Goal: Transaction & Acquisition: Download file/media

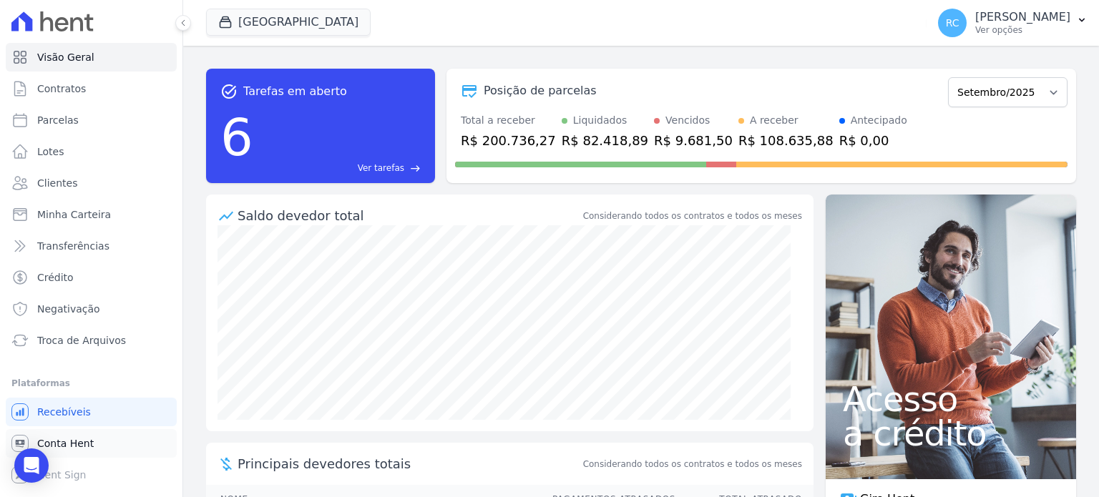
click at [102, 444] on link "Conta Hent" at bounding box center [91, 443] width 171 height 29
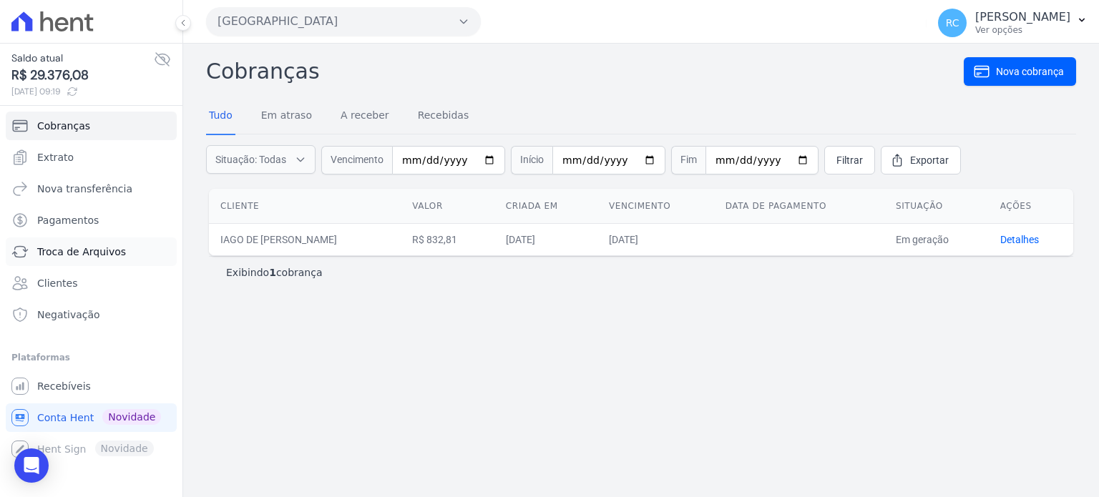
click at [77, 250] on span "Troca de Arquivos" at bounding box center [81, 252] width 89 height 14
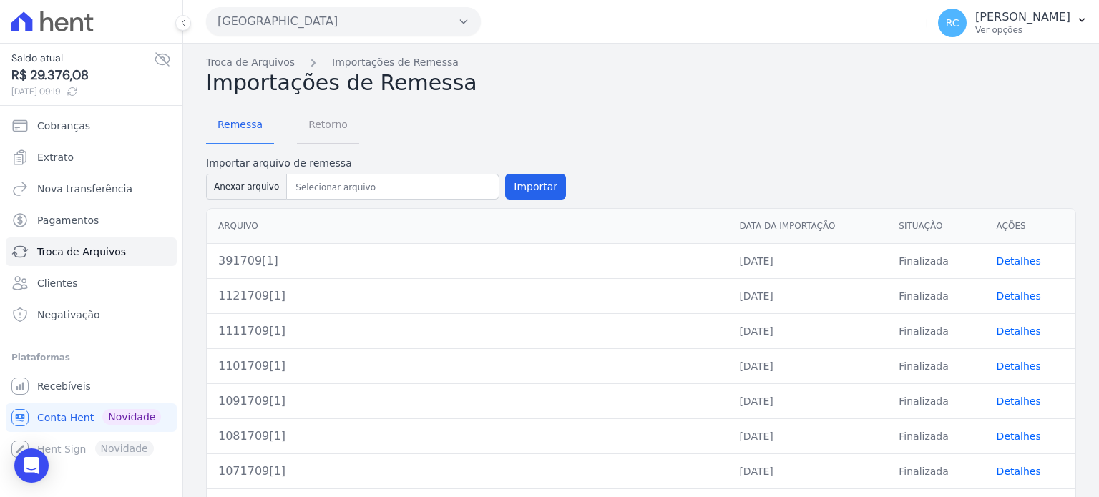
click at [331, 139] on span "Retorno" at bounding box center [328, 124] width 57 height 29
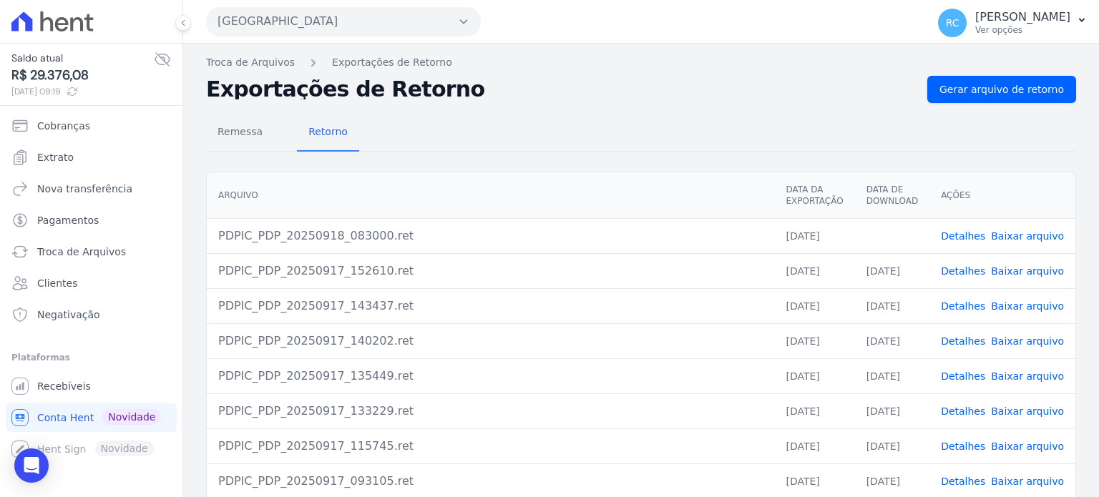
click at [1002, 103] on div "Remessa Retorno Arquivo Data da Exportação Data de Download Ações PDPIC_PDP_202…" at bounding box center [641, 361] width 870 height 517
click at [1002, 97] on link "Gerar arquivo de retorno" at bounding box center [1002, 89] width 149 height 27
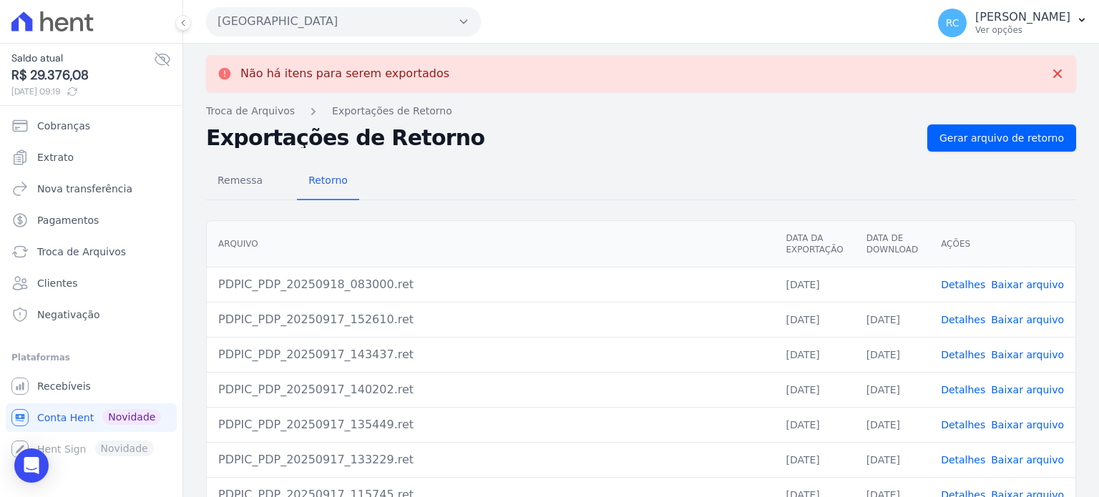
click at [1023, 291] on td "Detalhes Baixar arquivo" at bounding box center [1003, 284] width 146 height 35
click at [1023, 286] on link "Baixar arquivo" at bounding box center [1027, 284] width 73 height 11
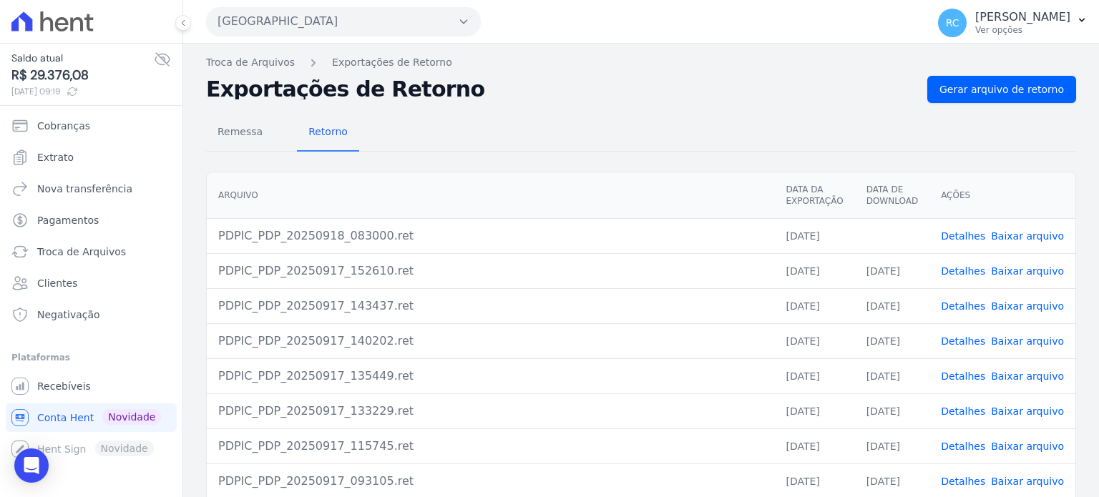
click at [354, 16] on button "[GEOGRAPHIC_DATA]" at bounding box center [343, 21] width 275 height 29
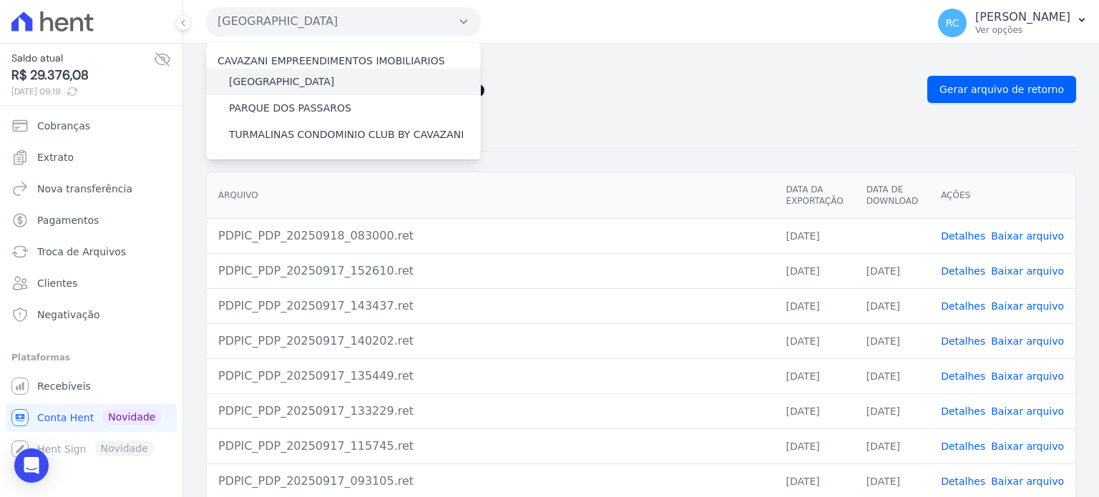
click at [292, 85] on label "[GEOGRAPHIC_DATA]" at bounding box center [281, 81] width 105 height 15
click at [0, 0] on input "[GEOGRAPHIC_DATA]" at bounding box center [0, 0] width 0 height 0
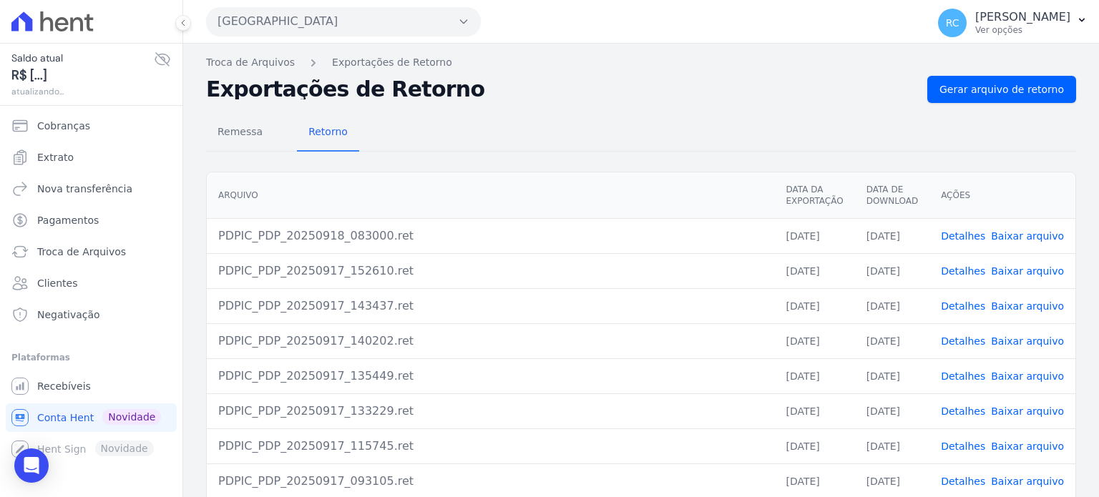
drag, startPoint x: 332, startPoint y: 21, endPoint x: 329, endPoint y: 42, distance: 20.2
click at [332, 25] on button "[GEOGRAPHIC_DATA]" at bounding box center [343, 21] width 275 height 29
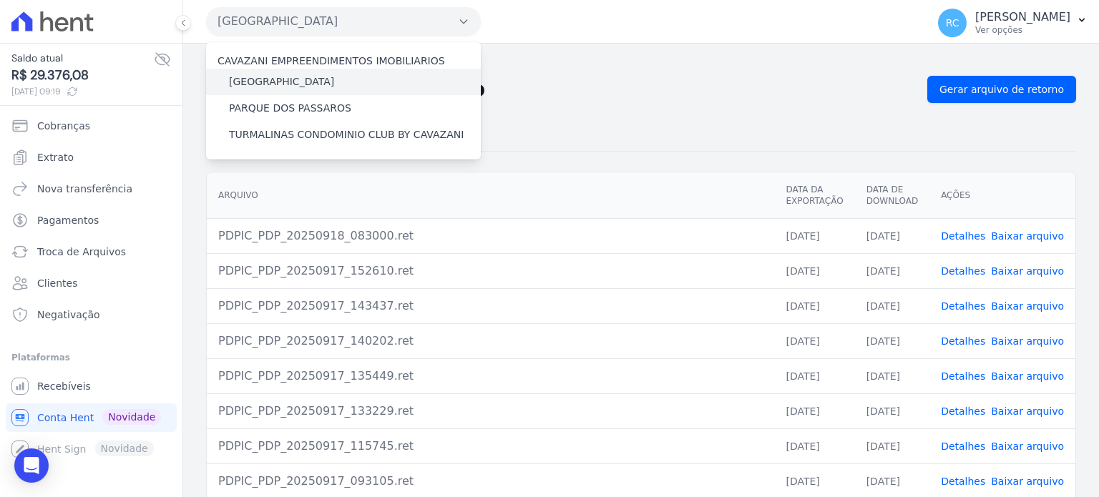
click at [288, 84] on label "[GEOGRAPHIC_DATA]" at bounding box center [281, 81] width 105 height 15
click at [0, 0] on input "[GEOGRAPHIC_DATA]" at bounding box center [0, 0] width 0 height 0
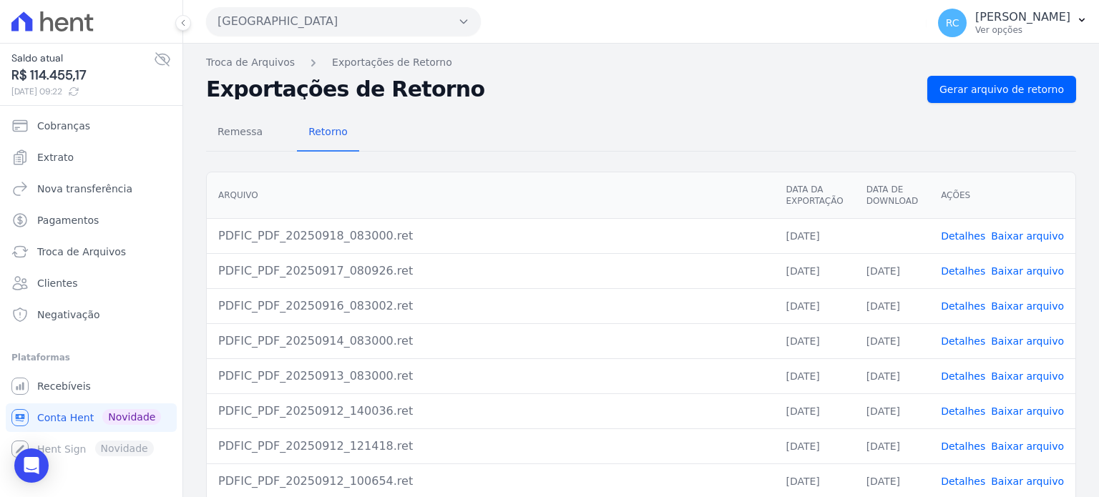
click at [1029, 230] on link "Baixar arquivo" at bounding box center [1027, 235] width 73 height 11
click at [374, 16] on button "[GEOGRAPHIC_DATA]" at bounding box center [343, 21] width 275 height 29
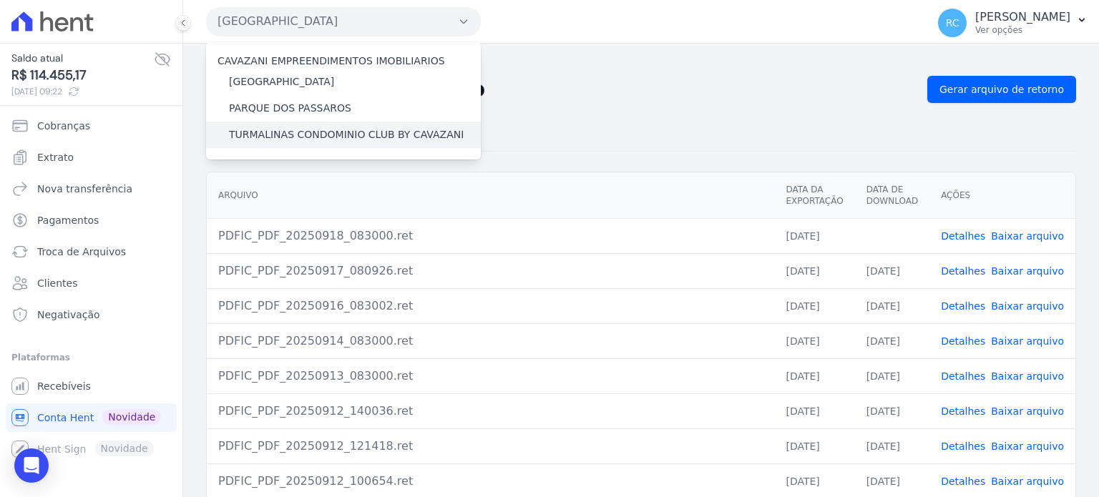
click at [269, 136] on label "TURMALINAS CONDOMINIO CLUB BY CAVAZANI" at bounding box center [346, 134] width 235 height 15
click at [0, 0] on input "TURMALINAS CONDOMINIO CLUB BY CAVAZANI" at bounding box center [0, 0] width 0 height 0
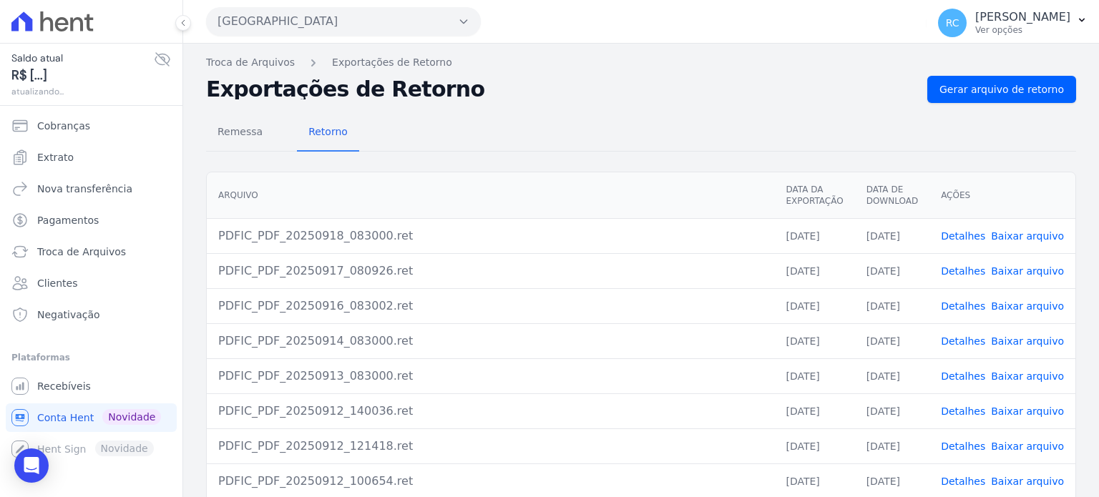
click at [407, 23] on button "[GEOGRAPHIC_DATA]" at bounding box center [343, 21] width 275 height 29
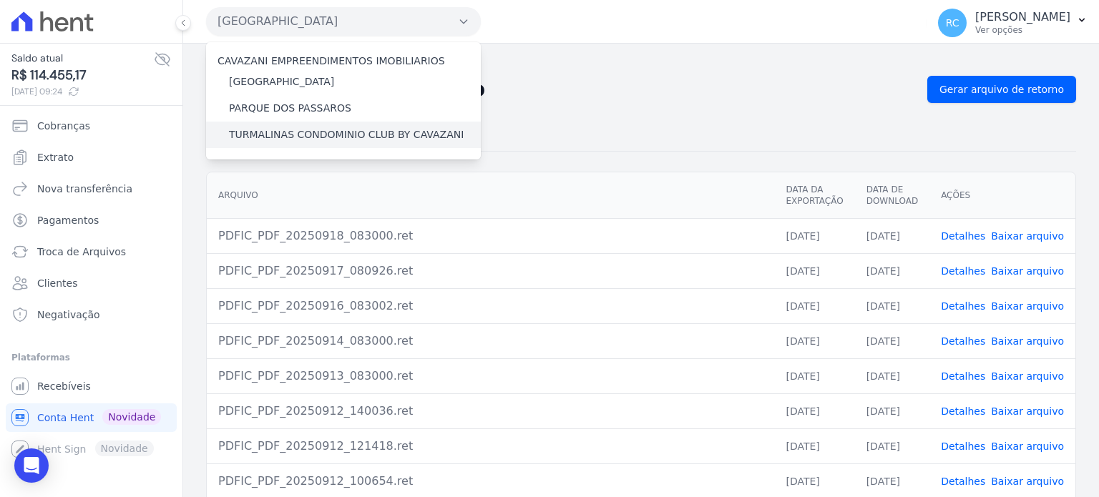
click at [309, 145] on div "TURMALINAS CONDOMINIO CLUB BY CAVAZANI" at bounding box center [343, 135] width 275 height 26
click at [316, 137] on label "TURMALINAS CONDOMINIO CLUB BY CAVAZANI" at bounding box center [346, 134] width 235 height 15
click at [0, 0] on input "TURMALINAS CONDOMINIO CLUB BY CAVAZANI" at bounding box center [0, 0] width 0 height 0
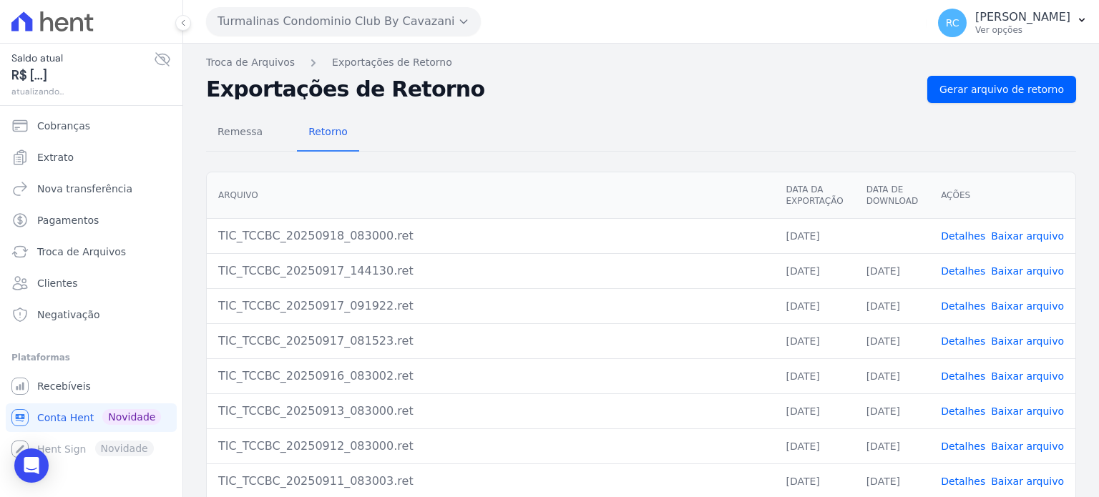
click at [1021, 239] on link "Baixar arquivo" at bounding box center [1027, 235] width 73 height 11
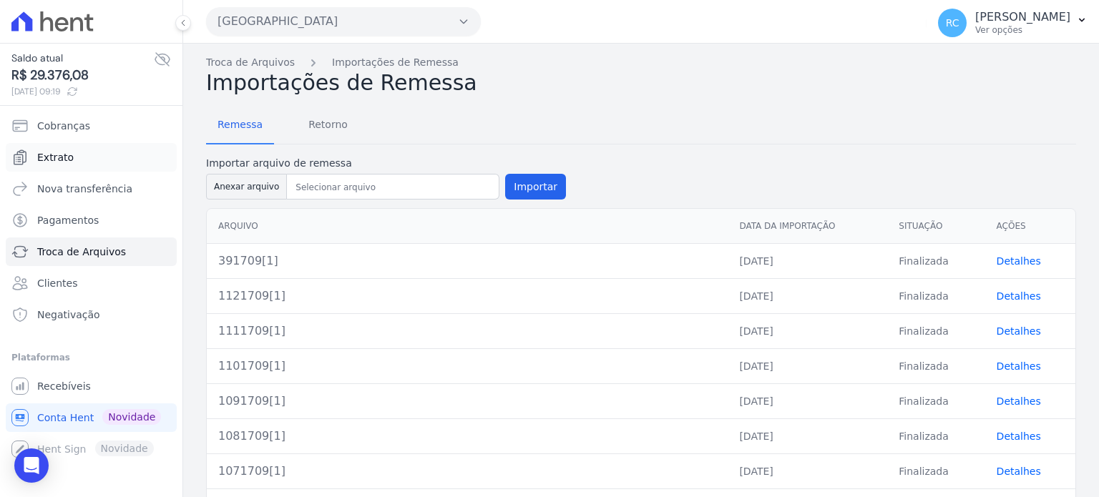
click at [103, 149] on link "Extrato" at bounding box center [91, 157] width 171 height 29
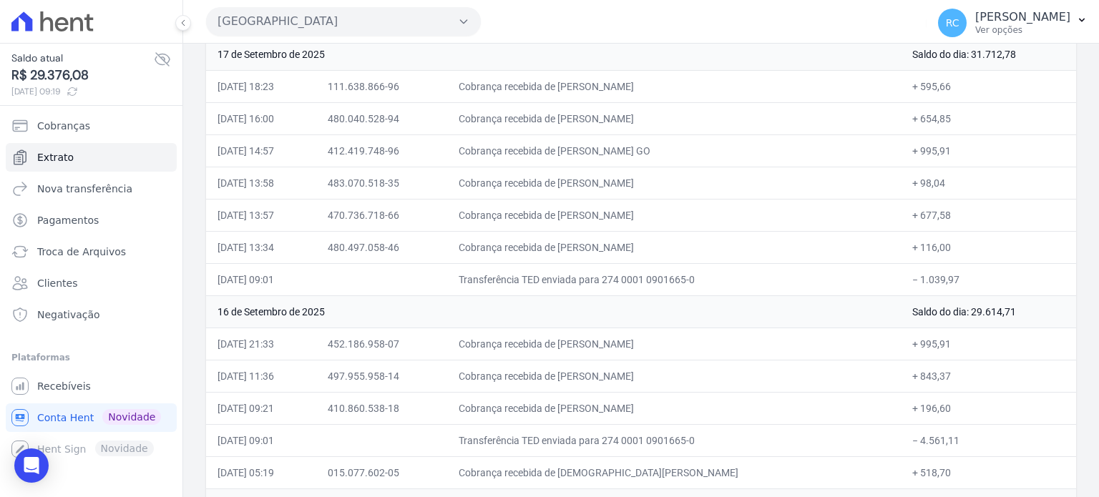
scroll to position [215, 0]
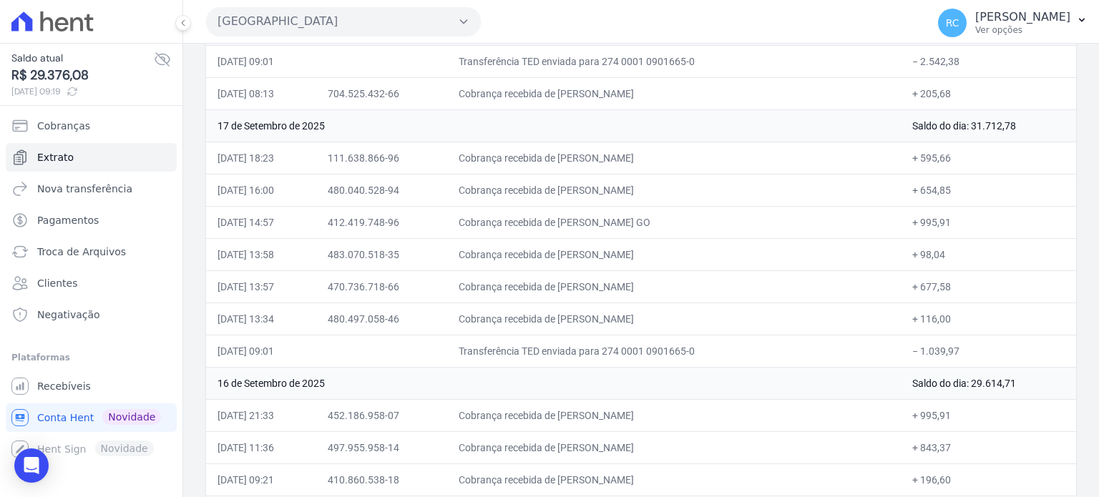
drag, startPoint x: 958, startPoint y: 340, endPoint x: 911, endPoint y: 353, distance: 49.0
click at [913, 354] on td "− 1.039,97" at bounding box center [988, 351] width 175 height 32
copy td "1.039,97"
drag, startPoint x: 687, startPoint y: 154, endPoint x: 589, endPoint y: 170, distance: 99.4
click at [589, 170] on td "Cobrança recebida de [PERSON_NAME]" at bounding box center [674, 158] width 454 height 32
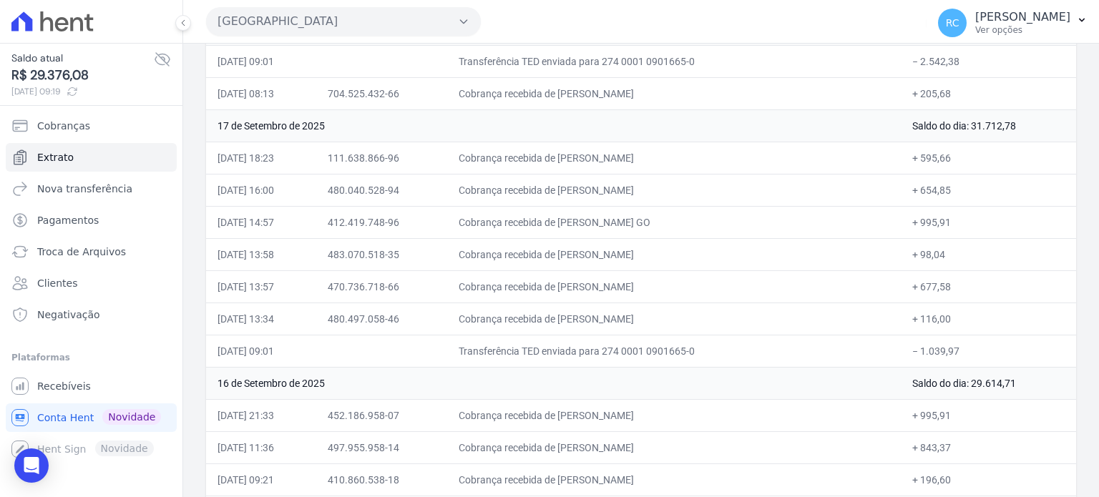
copy td "[PERSON_NAME] RI"
drag, startPoint x: 693, startPoint y: 189, endPoint x: 593, endPoint y: 197, distance: 100.5
click at [593, 197] on td "Cobrança recebida de [PERSON_NAME]" at bounding box center [674, 190] width 454 height 32
copy td "[PERSON_NAME]"
drag, startPoint x: 707, startPoint y: 217, endPoint x: 587, endPoint y: 229, distance: 120.9
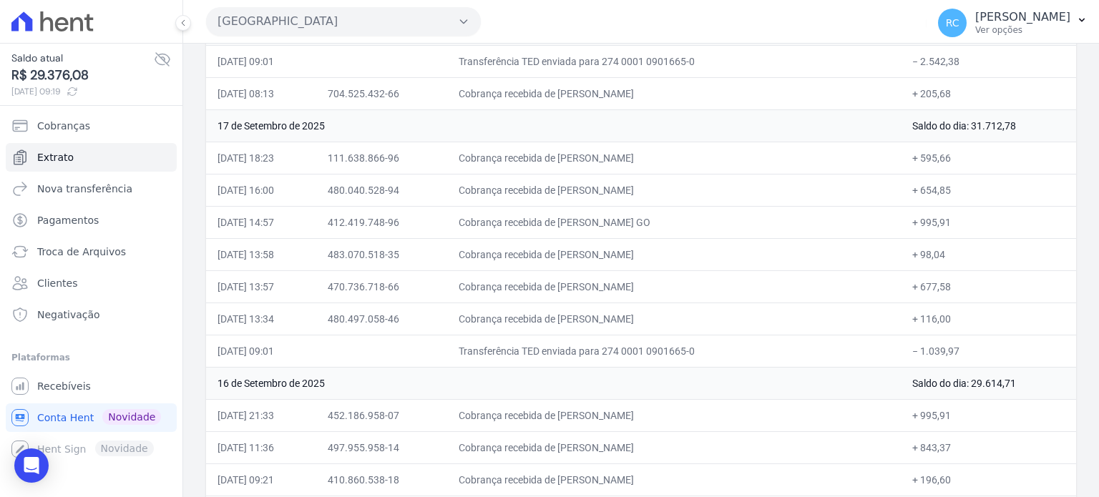
click at [591, 229] on td "Cobrança recebida de [PERSON_NAME] GO" at bounding box center [674, 222] width 454 height 32
copy td "[PERSON_NAME]"
click at [388, 26] on button "[GEOGRAPHIC_DATA]" at bounding box center [343, 21] width 275 height 29
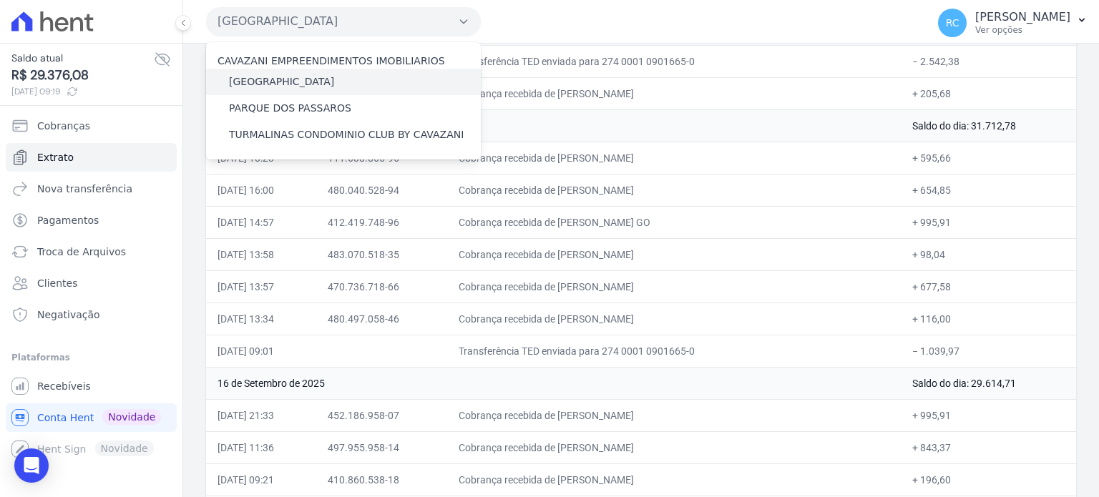
click at [279, 85] on label "[GEOGRAPHIC_DATA]" at bounding box center [281, 81] width 105 height 15
click at [0, 0] on input "[GEOGRAPHIC_DATA]" at bounding box center [0, 0] width 0 height 0
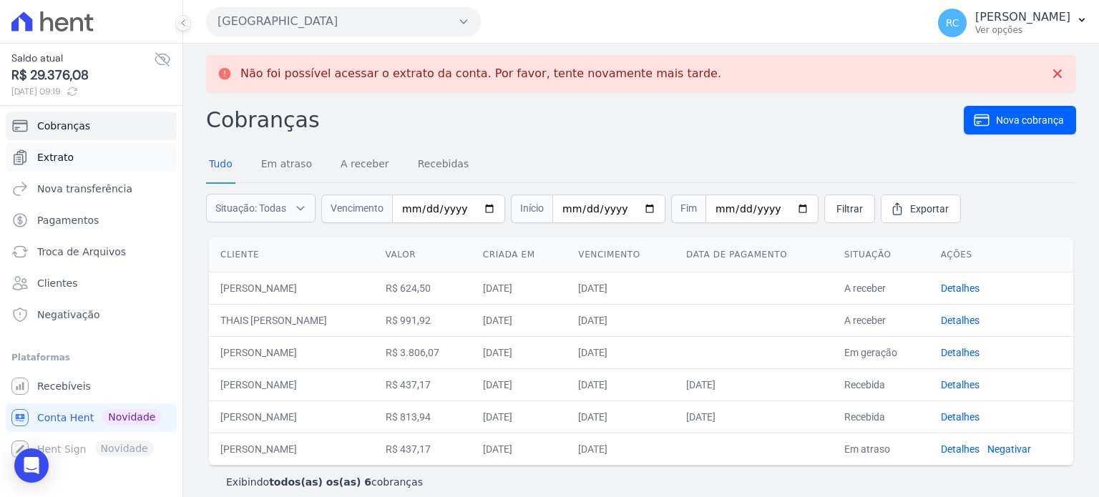
click at [76, 162] on link "Extrato" at bounding box center [91, 157] width 171 height 29
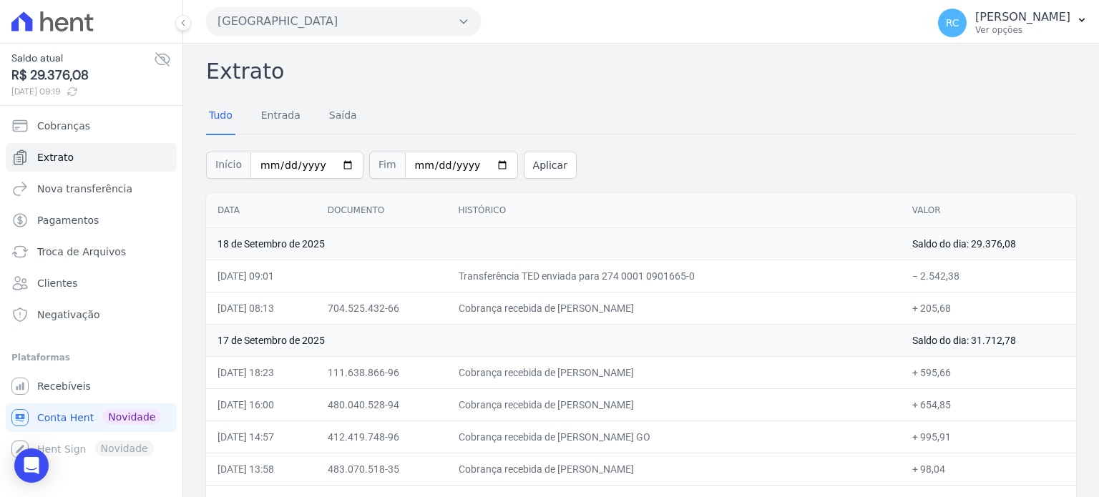
click at [280, 24] on button "[GEOGRAPHIC_DATA]" at bounding box center [343, 21] width 275 height 29
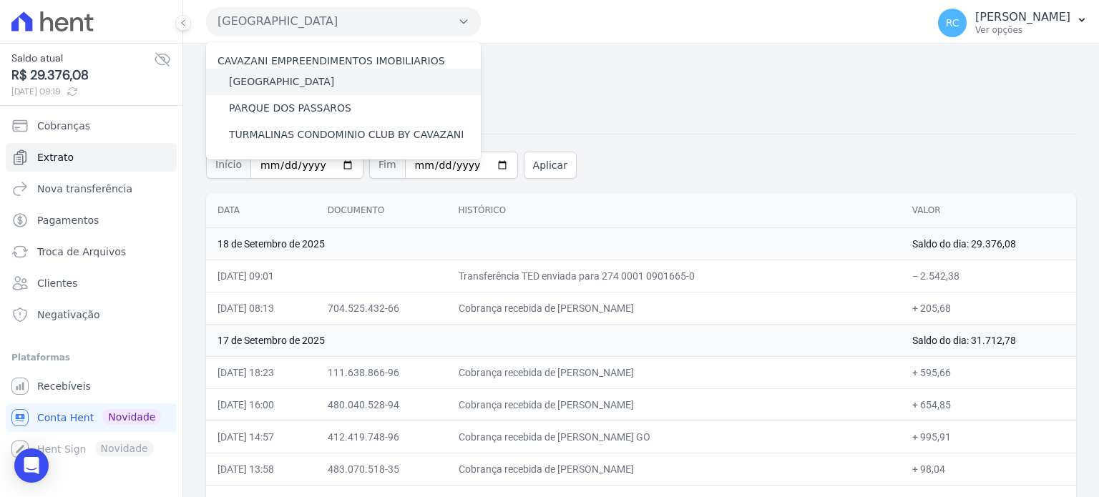
click at [287, 78] on label "[GEOGRAPHIC_DATA]" at bounding box center [281, 81] width 105 height 15
click at [0, 0] on input "[GEOGRAPHIC_DATA]" at bounding box center [0, 0] width 0 height 0
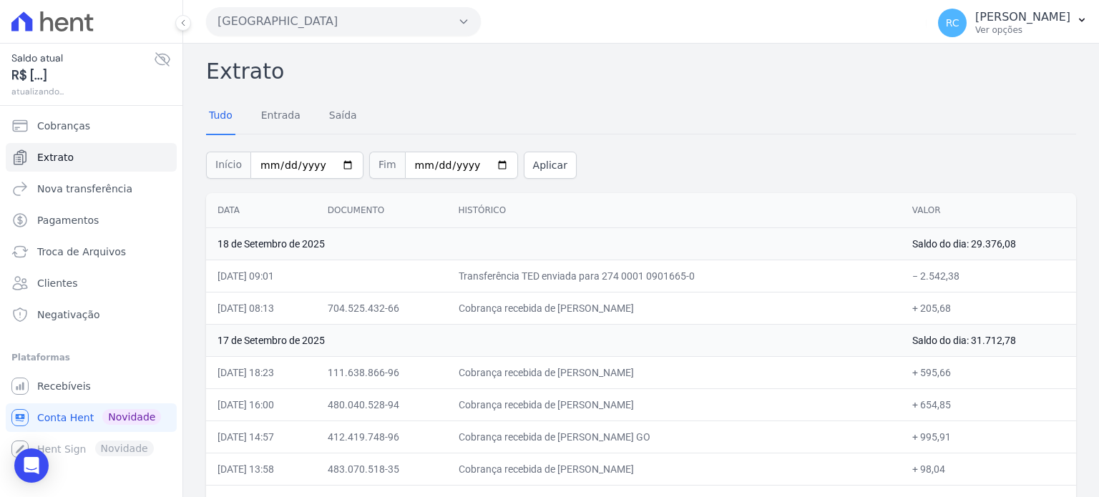
click at [336, 21] on button "[GEOGRAPHIC_DATA]" at bounding box center [343, 21] width 275 height 29
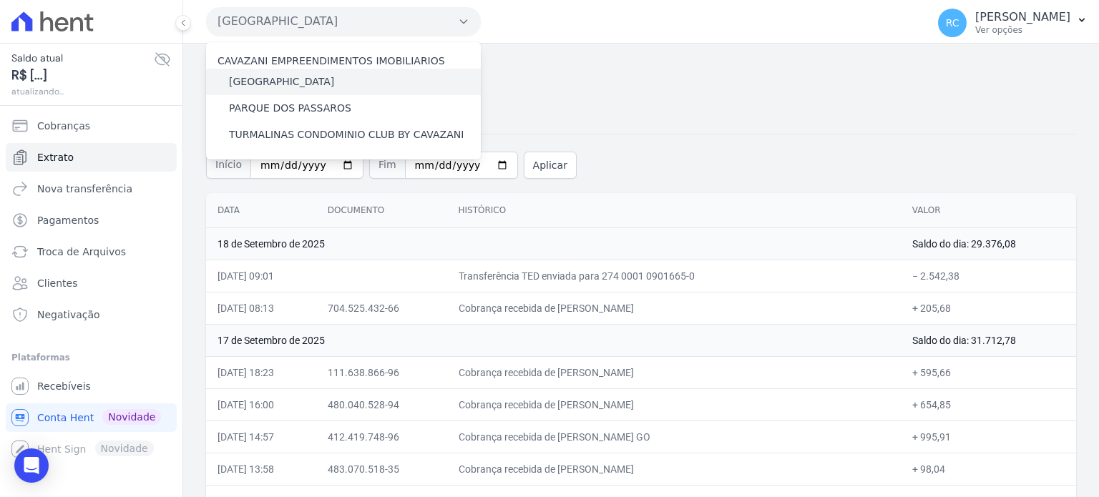
click at [271, 77] on label "[GEOGRAPHIC_DATA]" at bounding box center [281, 81] width 105 height 15
click at [0, 0] on input "[GEOGRAPHIC_DATA]" at bounding box center [0, 0] width 0 height 0
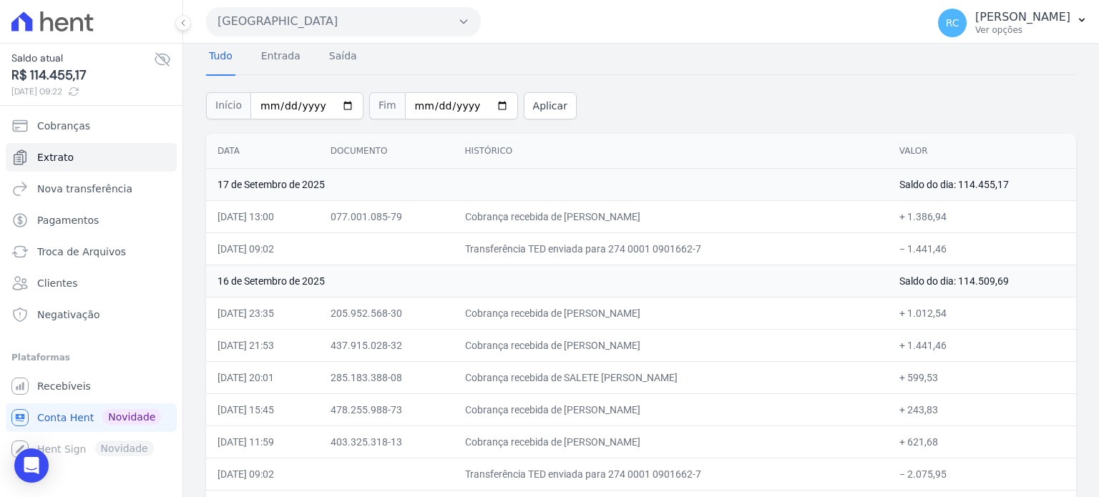
scroll to position [215, 0]
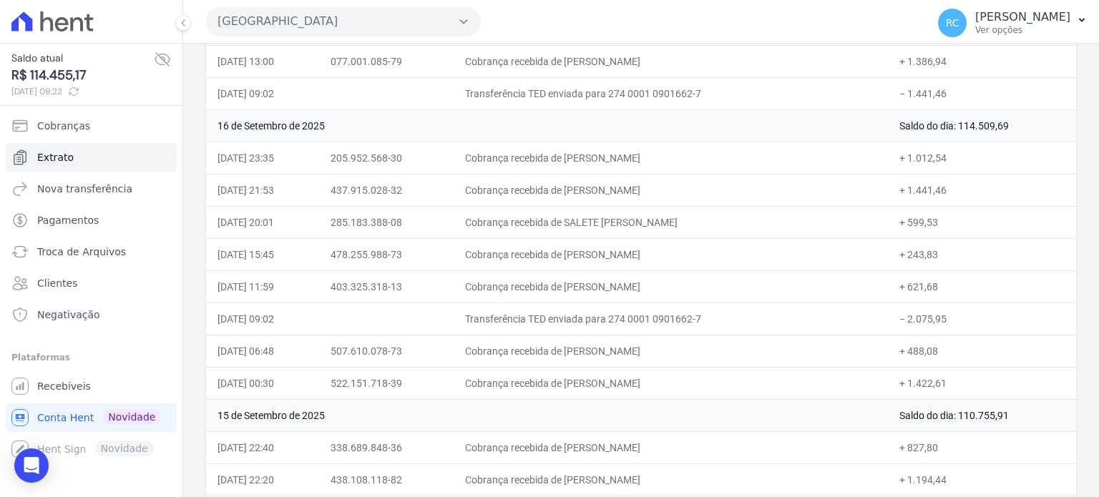
drag, startPoint x: 960, startPoint y: 314, endPoint x: 905, endPoint y: 326, distance: 57.0
click at [905, 326] on td "− 2.075,95" at bounding box center [982, 319] width 188 height 32
copy td "2.075,95"
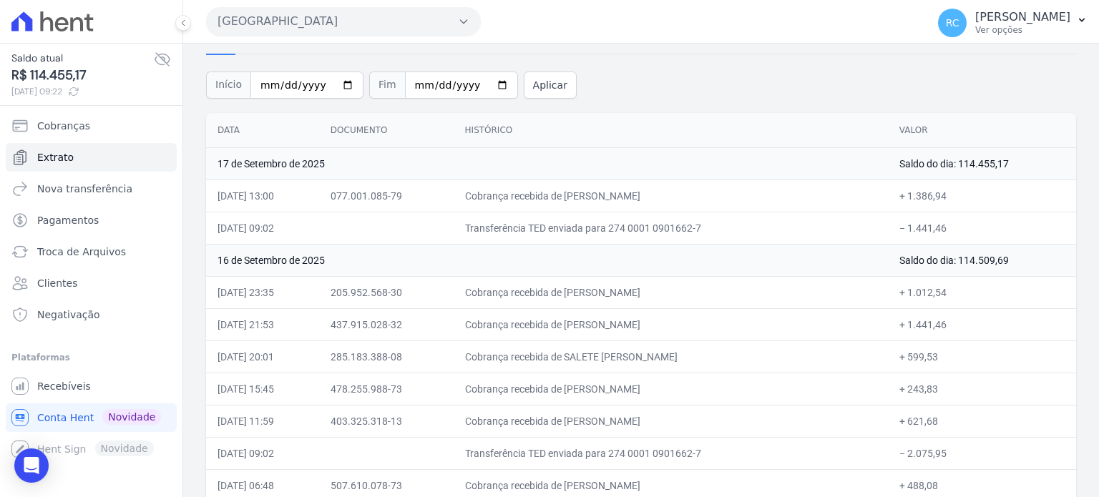
scroll to position [72, 0]
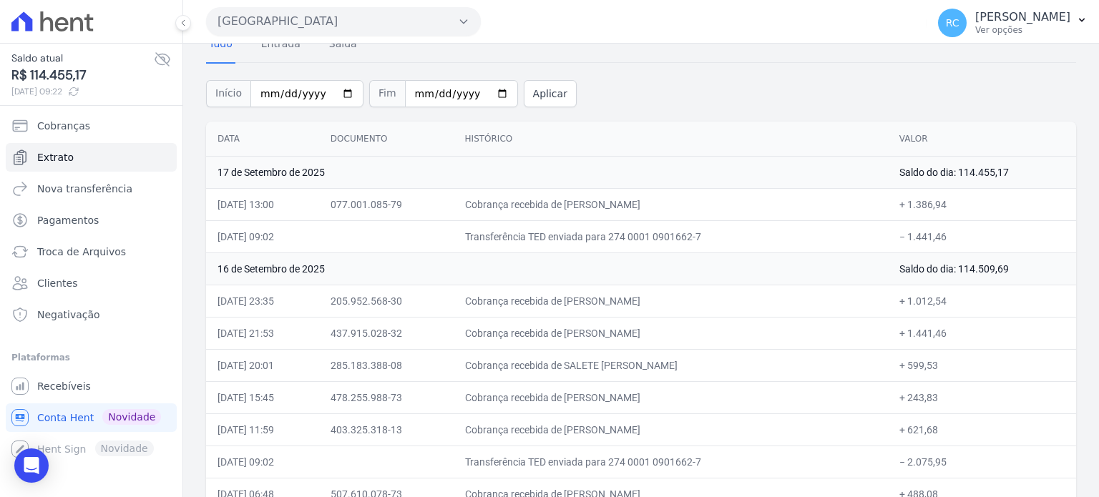
drag, startPoint x: 953, startPoint y: 233, endPoint x: 904, endPoint y: 245, distance: 51.0
click at [904, 245] on td "− 1.441,46" at bounding box center [982, 236] width 188 height 32
copy td "1.441,46"
drag, startPoint x: 269, startPoint y: 204, endPoint x: 20, endPoint y: 200, distance: 249.1
click at [215, 202] on td "[DATE] 13:00" at bounding box center [262, 204] width 113 height 32
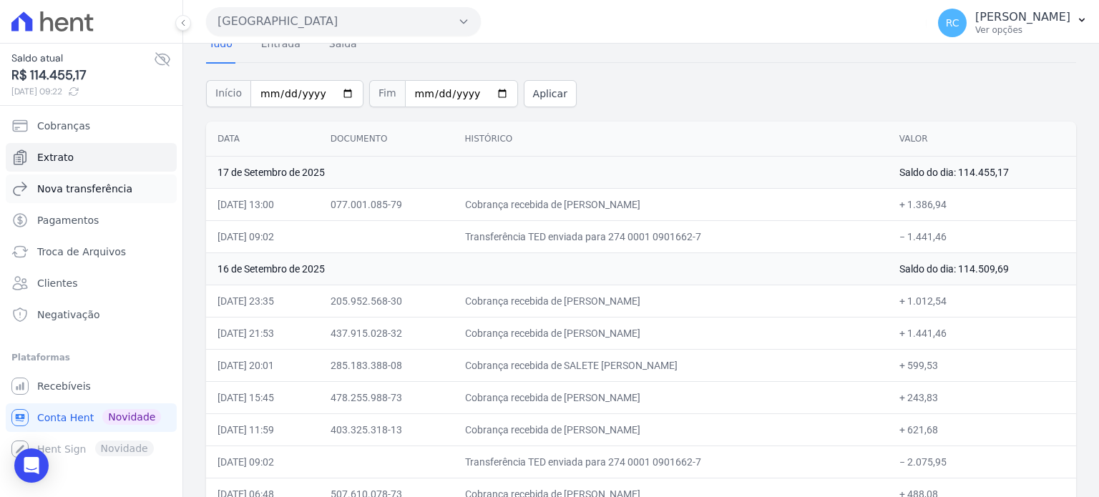
copy td "[DATE]"
click at [407, 18] on button "[GEOGRAPHIC_DATA]" at bounding box center [343, 21] width 275 height 29
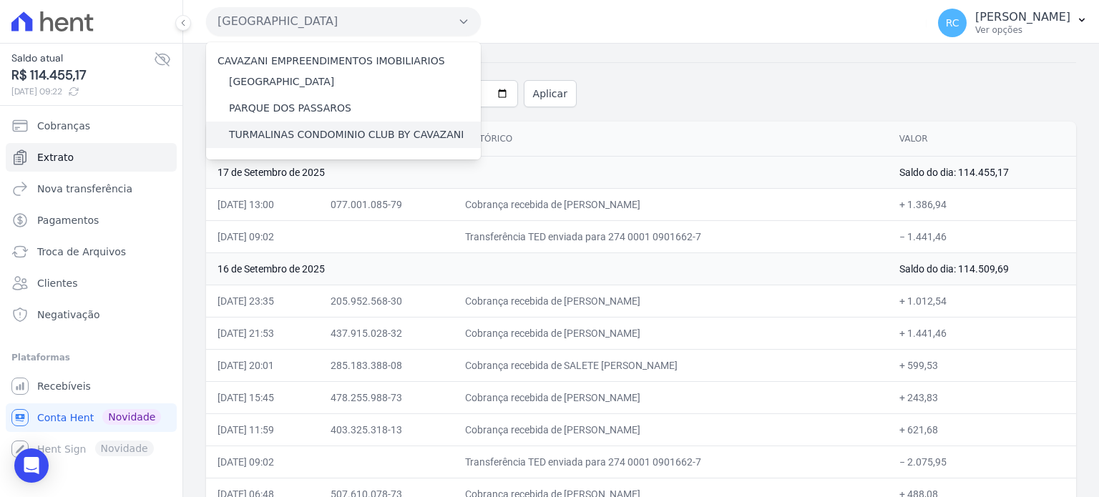
click at [281, 140] on label "TURMALINAS CONDOMINIO CLUB BY CAVAZANI" at bounding box center [346, 134] width 235 height 15
click at [0, 0] on input "TURMALINAS CONDOMINIO CLUB BY CAVAZANI" at bounding box center [0, 0] width 0 height 0
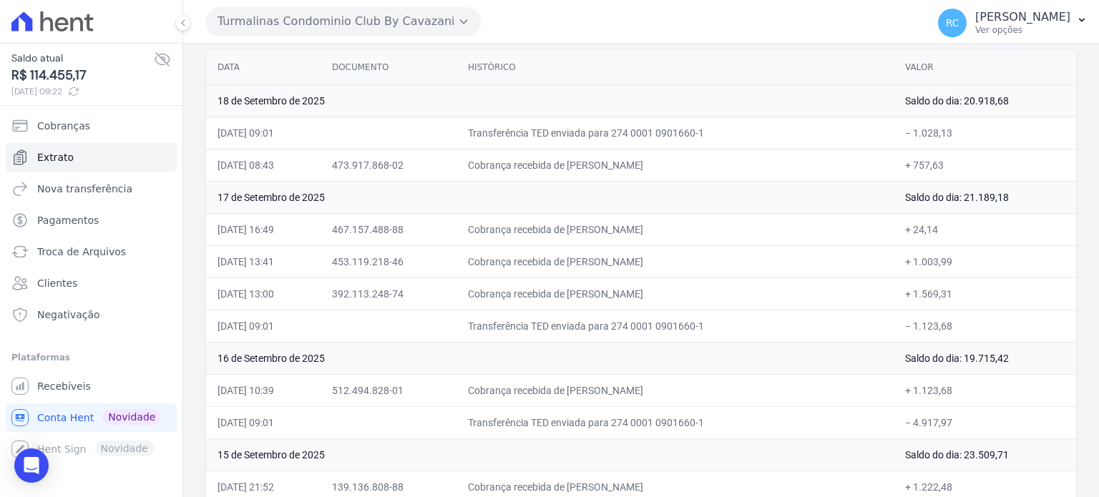
scroll to position [215, 0]
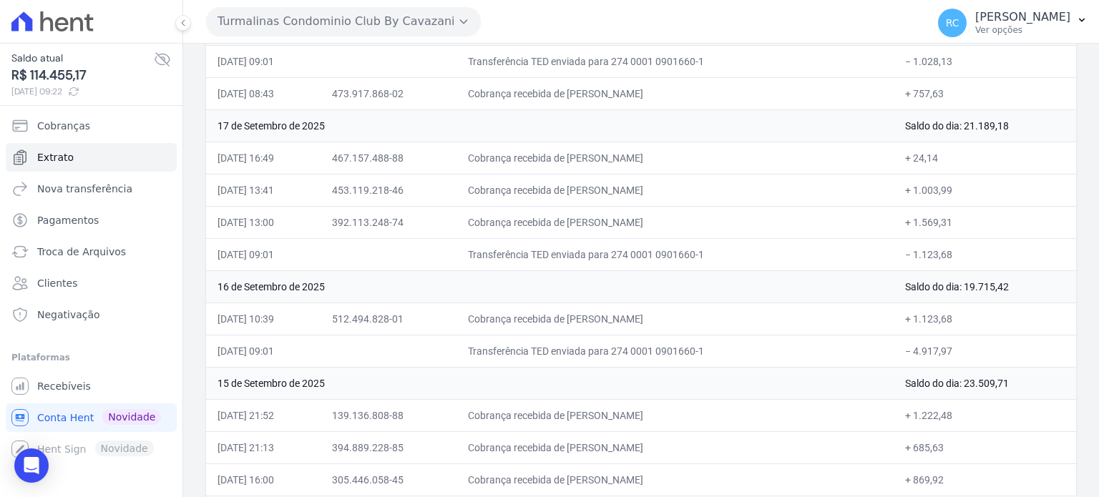
drag, startPoint x: 953, startPoint y: 260, endPoint x: 910, endPoint y: 268, distance: 44.4
click at [910, 268] on td "− 1.123,68" at bounding box center [985, 254] width 183 height 32
copy td "1.123,68"
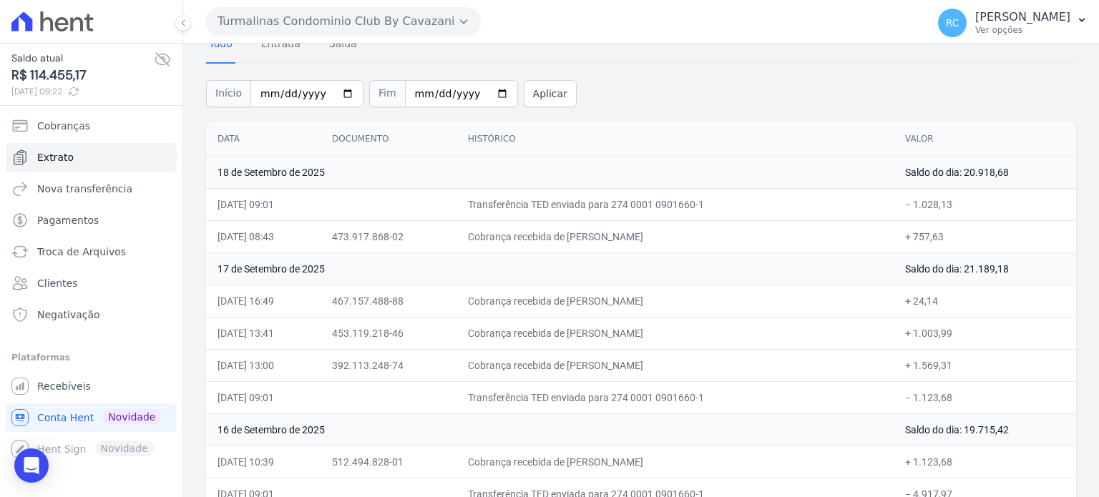
scroll to position [143, 0]
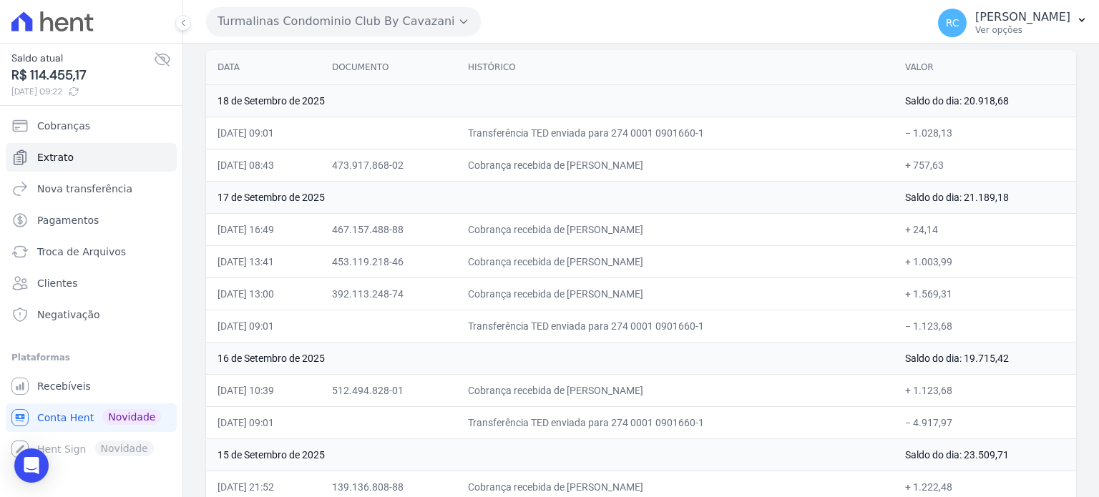
drag, startPoint x: 675, startPoint y: 264, endPoint x: 591, endPoint y: 271, distance: 84.0
click at [591, 271] on td "Cobrança recebida de [PERSON_NAME]" at bounding box center [675, 261] width 437 height 32
copy td "RIANNY [PERSON_NAME]"
